Goal: Information Seeking & Learning: Learn about a topic

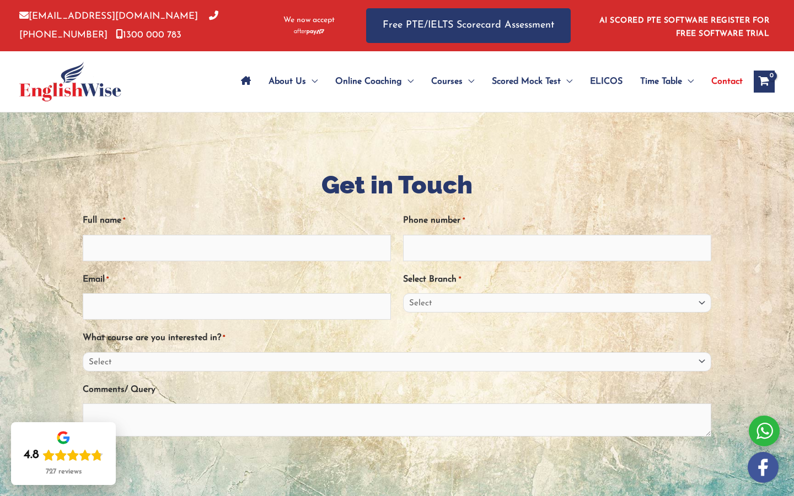
click at [730, 82] on span "Contact" at bounding box center [727, 81] width 31 height 39
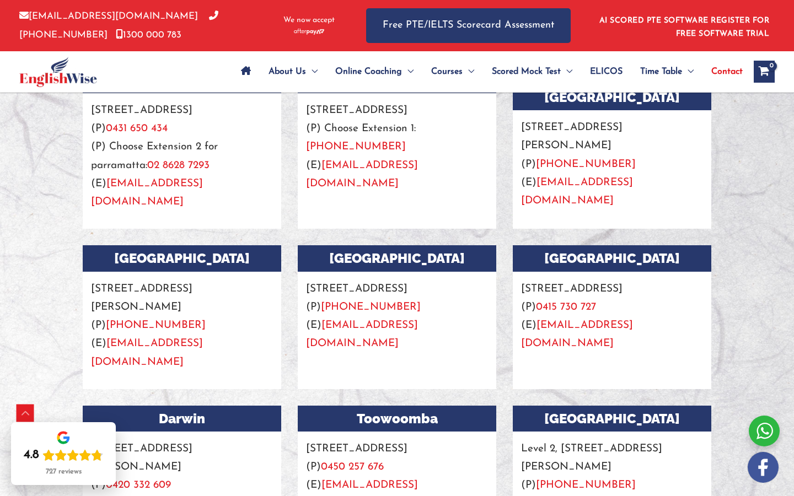
scroll to position [874, 0]
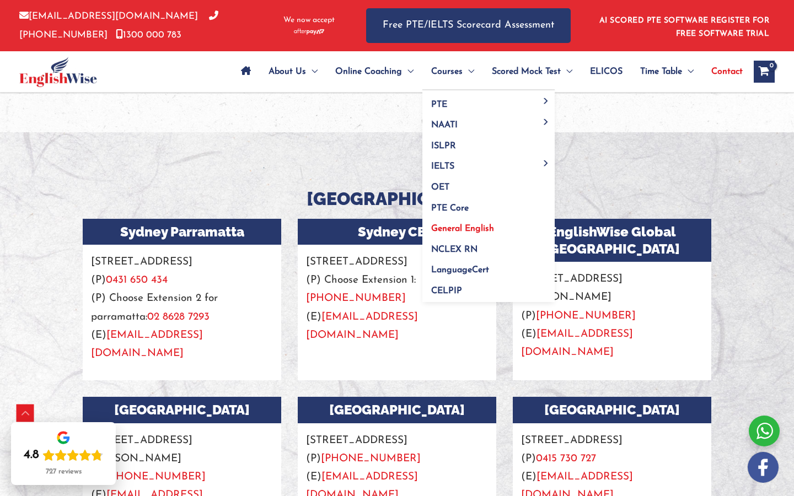
click at [449, 227] on span "General English" at bounding box center [462, 228] width 63 height 9
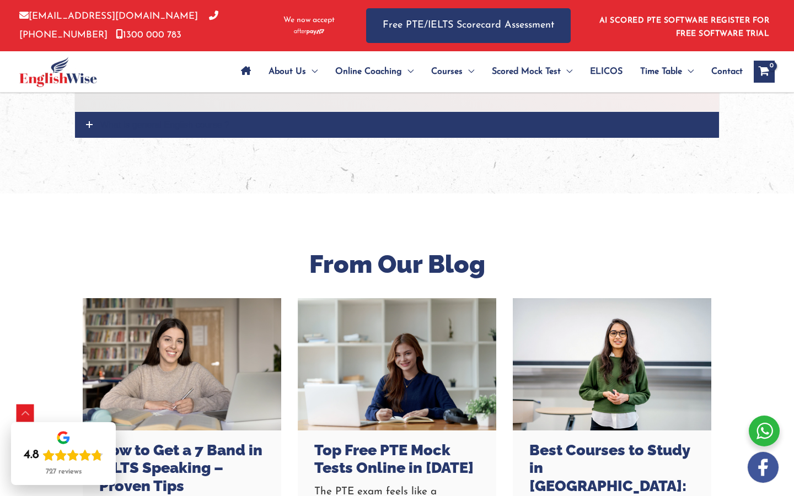
scroll to position [1456, 0]
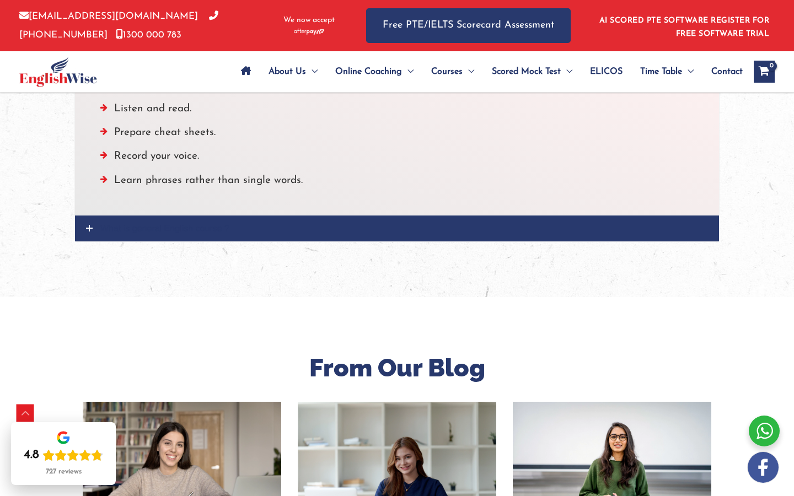
click at [178, 226] on span "What is general English course ?" at bounding box center [164, 228] width 129 height 9
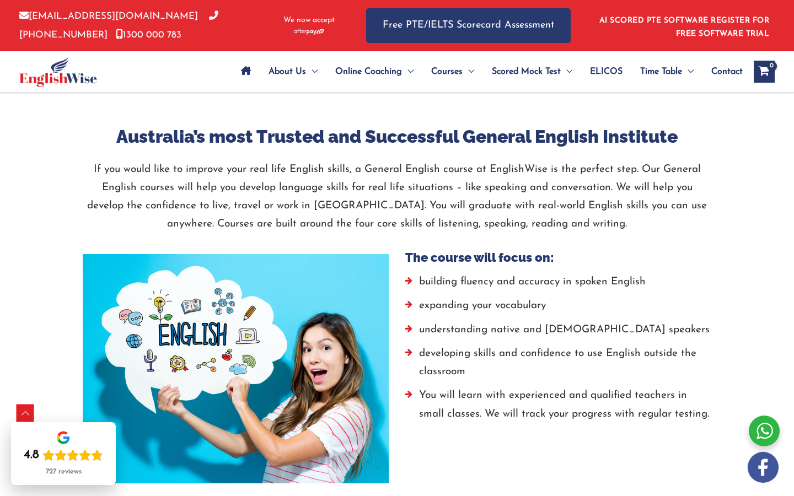
scroll to position [538, 0]
click at [640, 57] on span "Time Table" at bounding box center [661, 71] width 42 height 39
